Goal: Task Accomplishment & Management: Manage account settings

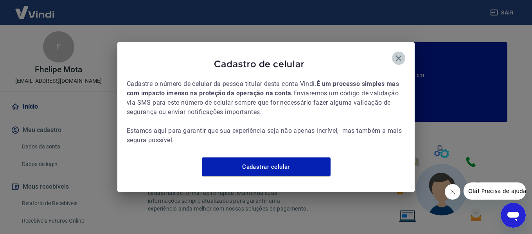
click at [400, 58] on icon "button" at bounding box center [398, 58] width 9 height 9
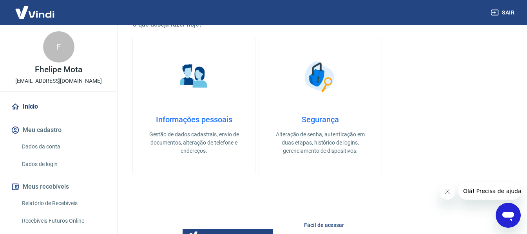
click at [64, 66] on p "Fhelipe Mota" at bounding box center [58, 70] width 47 height 8
click at [45, 44] on div "F" at bounding box center [58, 46] width 31 height 31
click at [58, 134] on button "Meu cadastro" at bounding box center [58, 130] width 98 height 17
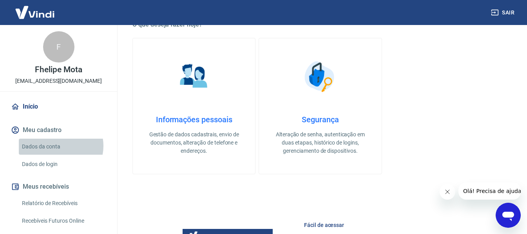
click at [58, 146] on link "Dados da conta" at bounding box center [63, 147] width 89 height 16
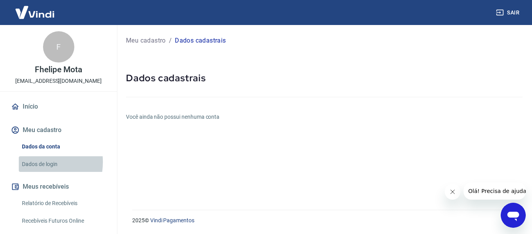
click at [29, 162] on link "Dados de login" at bounding box center [63, 165] width 89 height 16
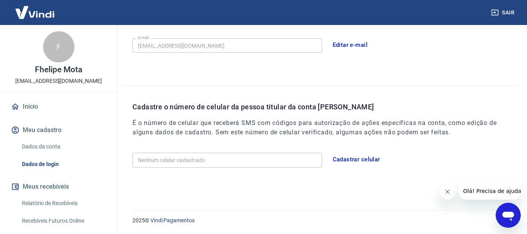
click at [40, 5] on img at bounding box center [34, 12] width 51 height 24
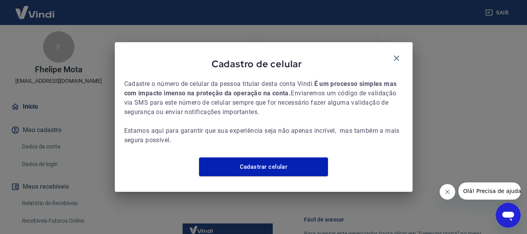
scroll to position [436, 0]
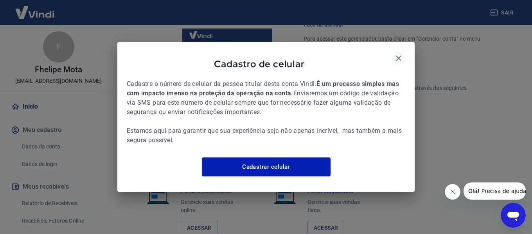
click at [400, 54] on icon "button" at bounding box center [398, 58] width 9 height 9
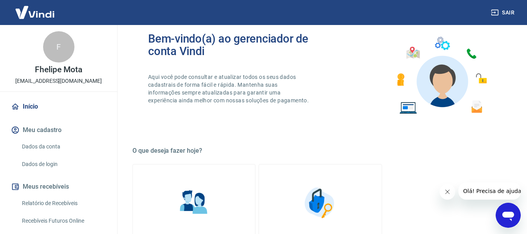
scroll to position [0, 0]
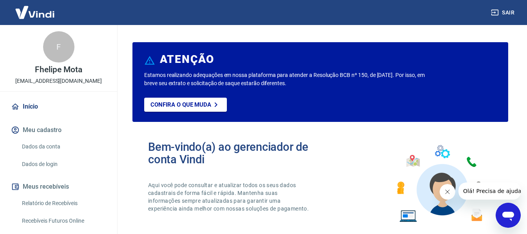
click at [496, 13] on icon "button" at bounding box center [494, 13] width 8 height 8
